Goal: Task Accomplishment & Management: Manage account settings

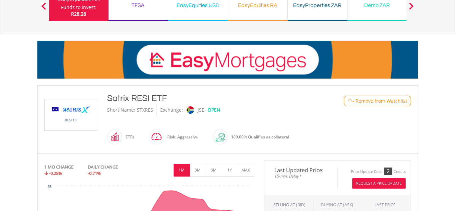
scroll to position [60, 0]
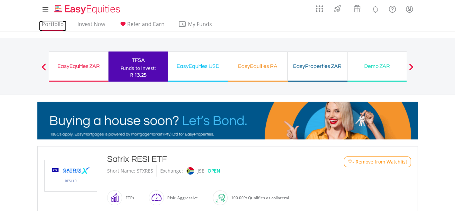
drag, startPoint x: 47, startPoint y: 25, endPoint x: 62, endPoint y: 30, distance: 15.6
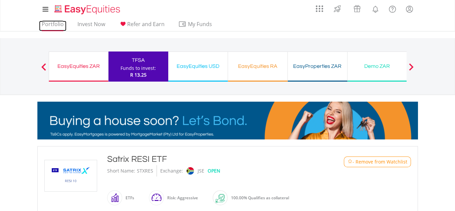
click at [47, 25] on link "Portfolio" at bounding box center [52, 26] width 27 height 10
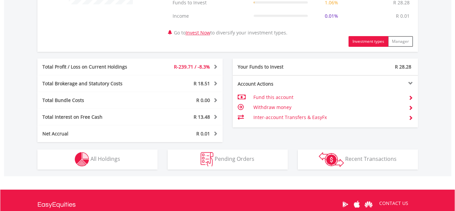
scroll to position [393, 0]
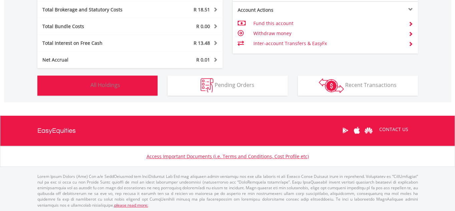
click at [96, 85] on span "All Holdings" at bounding box center [106, 84] width 30 height 7
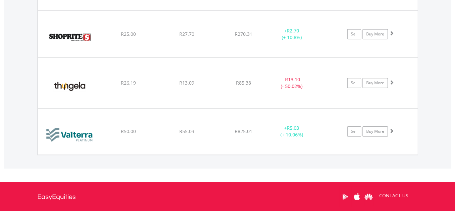
scroll to position [1145, 0]
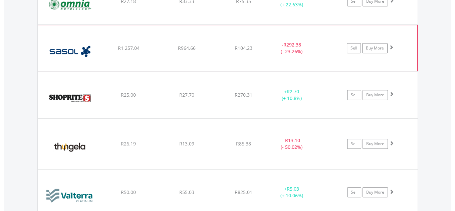
click at [391, 45] on span at bounding box center [391, 47] width 5 height 5
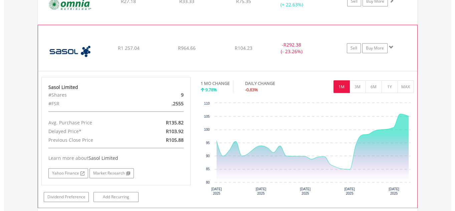
click at [392, 45] on span at bounding box center [391, 47] width 5 height 5
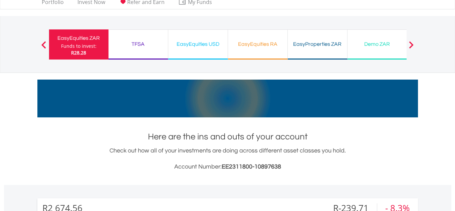
scroll to position [0, 0]
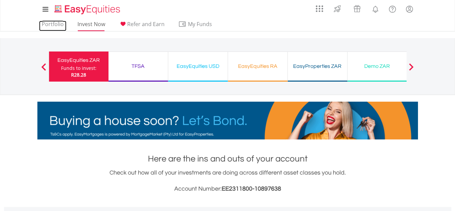
drag, startPoint x: 55, startPoint y: 21, endPoint x: 96, endPoint y: 22, distance: 40.8
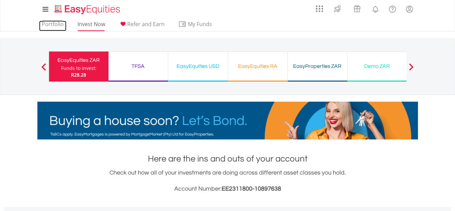
click at [55, 21] on link "Portfolio" at bounding box center [52, 26] width 27 height 10
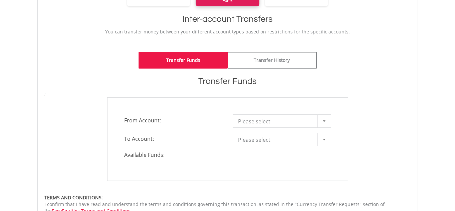
scroll to position [91, 0]
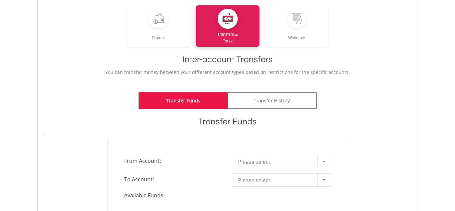
click at [318, 161] on div at bounding box center [324, 161] width 13 height 13
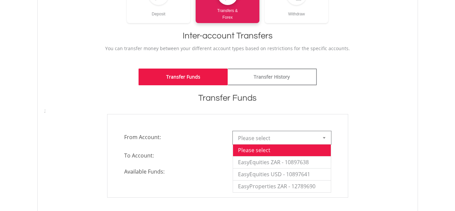
scroll to position [152, 0]
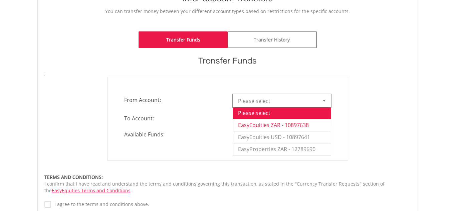
click at [270, 124] on li "EasyEquities ZAR - 10897638" at bounding box center [282, 125] width 98 height 12
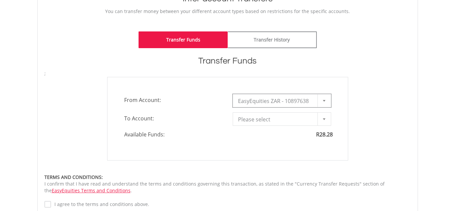
click at [323, 118] on div at bounding box center [324, 119] width 13 height 13
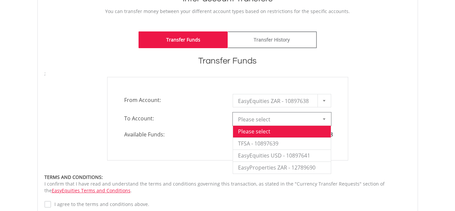
click at [323, 118] on div at bounding box center [324, 119] width 13 height 13
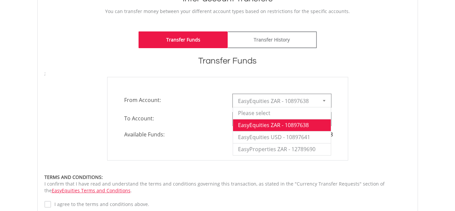
click at [324, 99] on div at bounding box center [324, 100] width 13 height 13
click at [356, 97] on div "**********" at bounding box center [227, 118] width 377 height 83
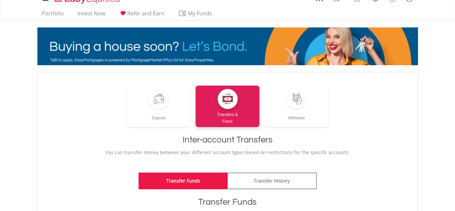
scroll to position [0, 0]
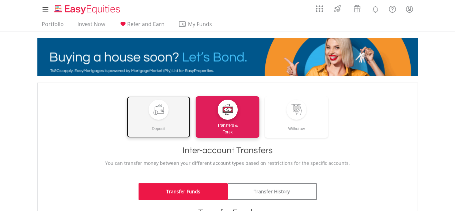
click at [161, 122] on div "Deposit" at bounding box center [159, 126] width 64 height 12
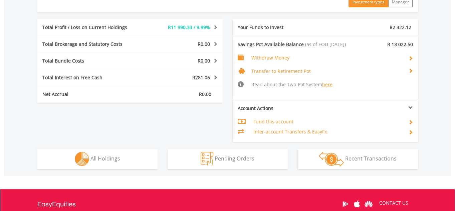
scroll to position [334, 0]
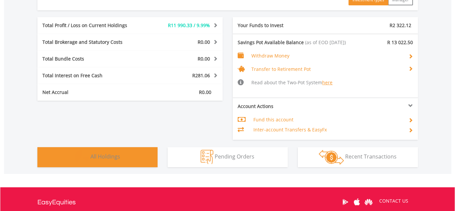
drag, startPoint x: 110, startPoint y: 161, endPoint x: 116, endPoint y: 157, distance: 6.8
click at [110, 161] on button "Holdings All Holdings" at bounding box center [97, 157] width 120 height 20
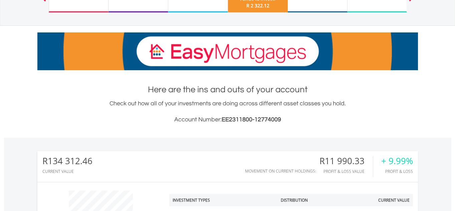
scroll to position [0, 0]
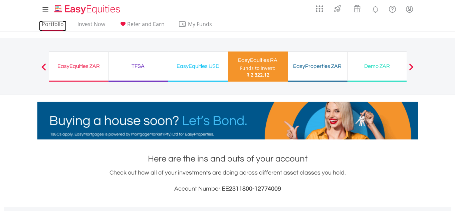
click at [51, 23] on link "Portfolio" at bounding box center [52, 26] width 27 height 10
